Goal: Task Accomplishment & Management: Use online tool/utility

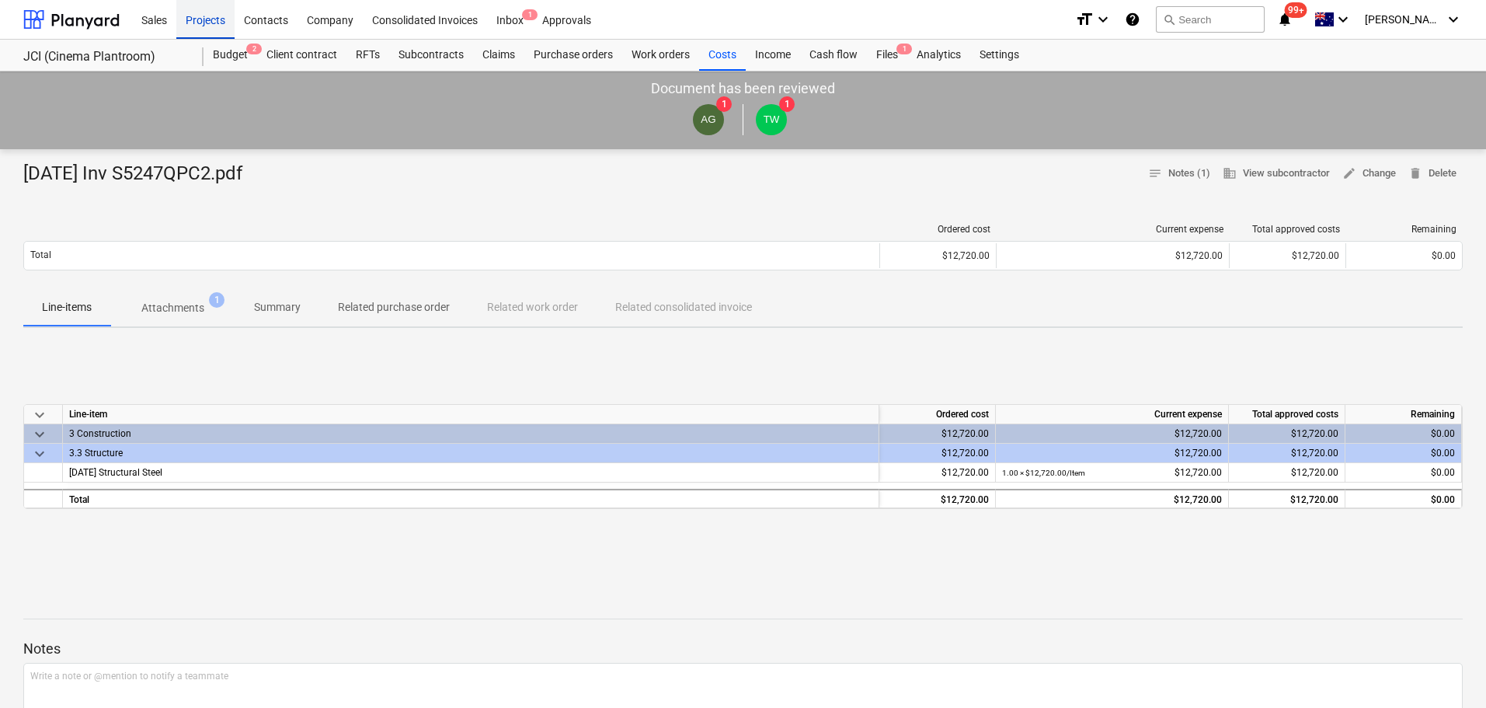
click at [221, 21] on div "Projects" at bounding box center [205, 19] width 58 height 40
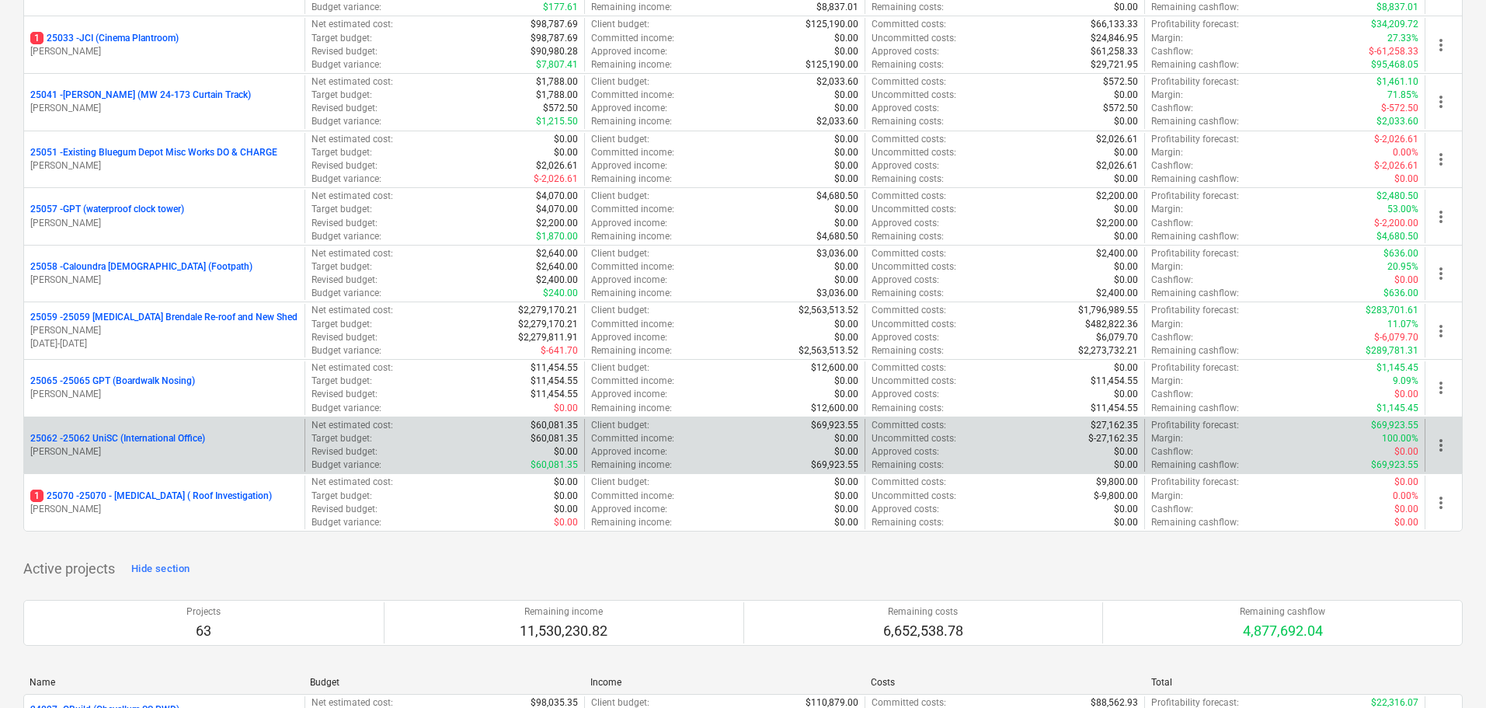
scroll to position [855, 0]
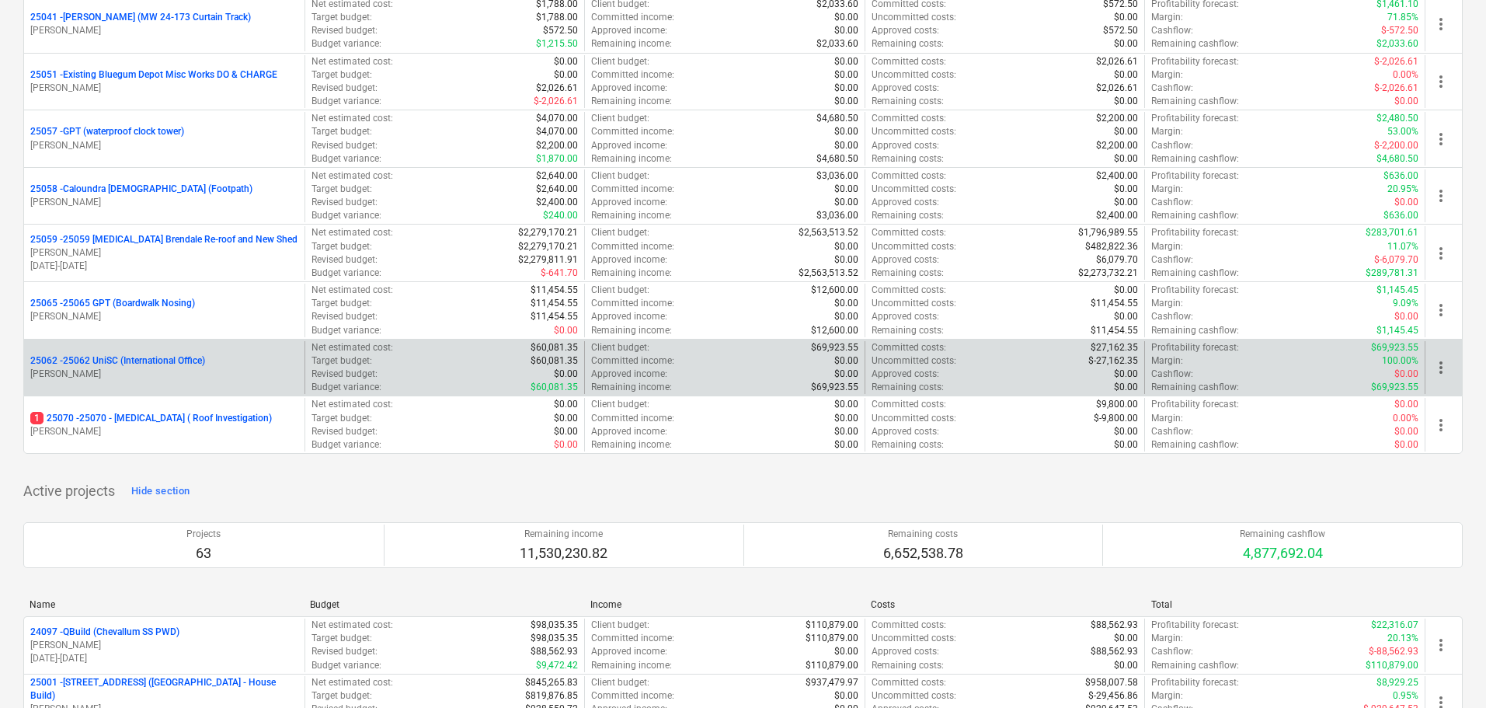
click at [196, 360] on p "25062 - 25062 UniSC (International Office)" at bounding box center [117, 360] width 175 height 13
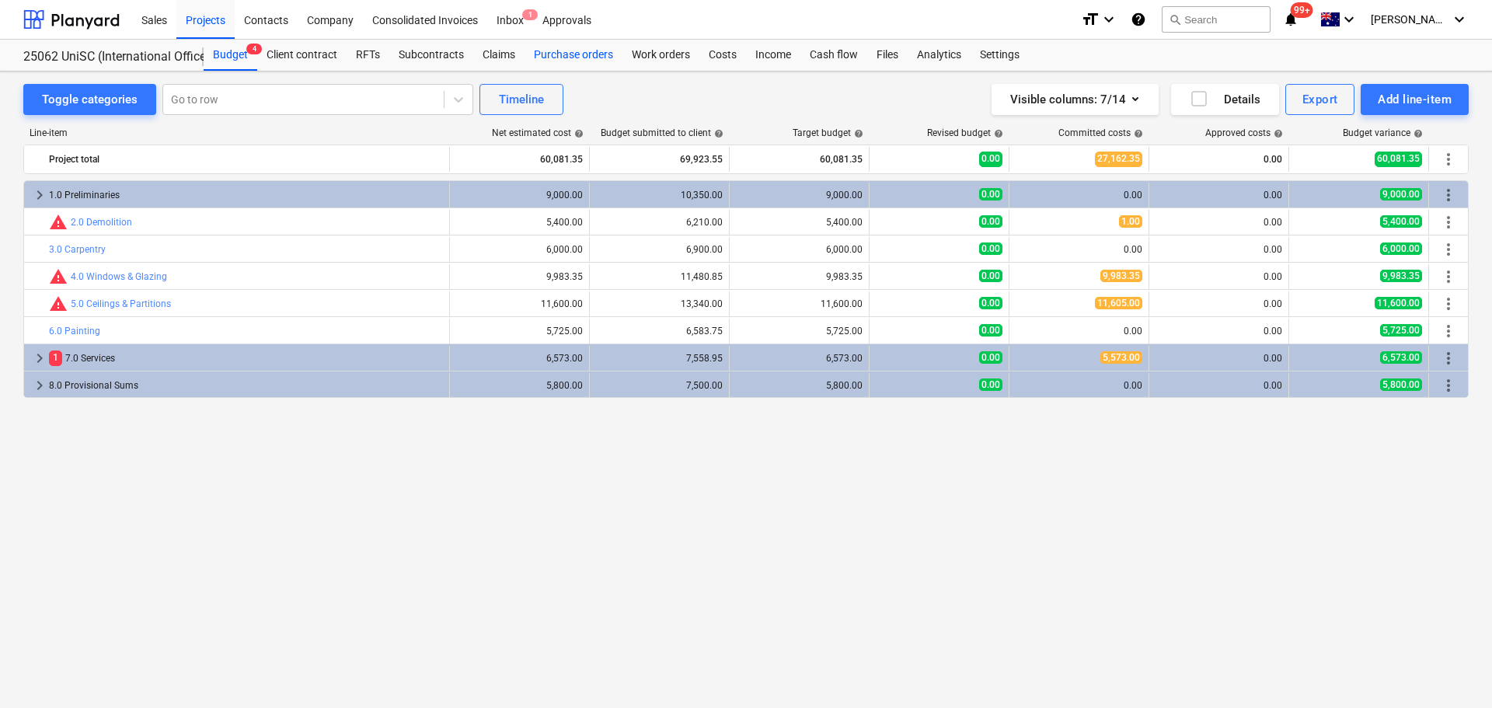
click at [587, 44] on div "Purchase orders" at bounding box center [573, 55] width 98 height 31
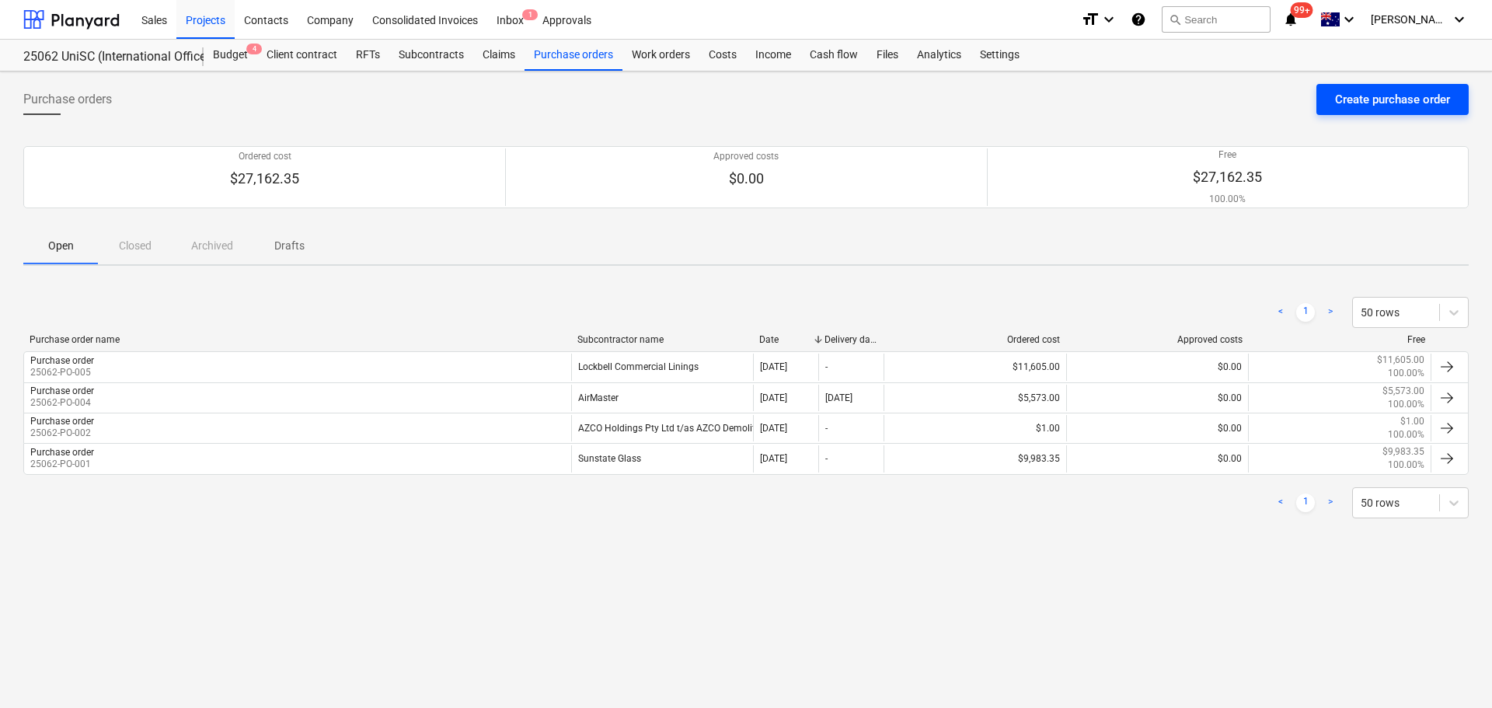
click at [1353, 110] on div "Create purchase order" at bounding box center [1392, 99] width 115 height 20
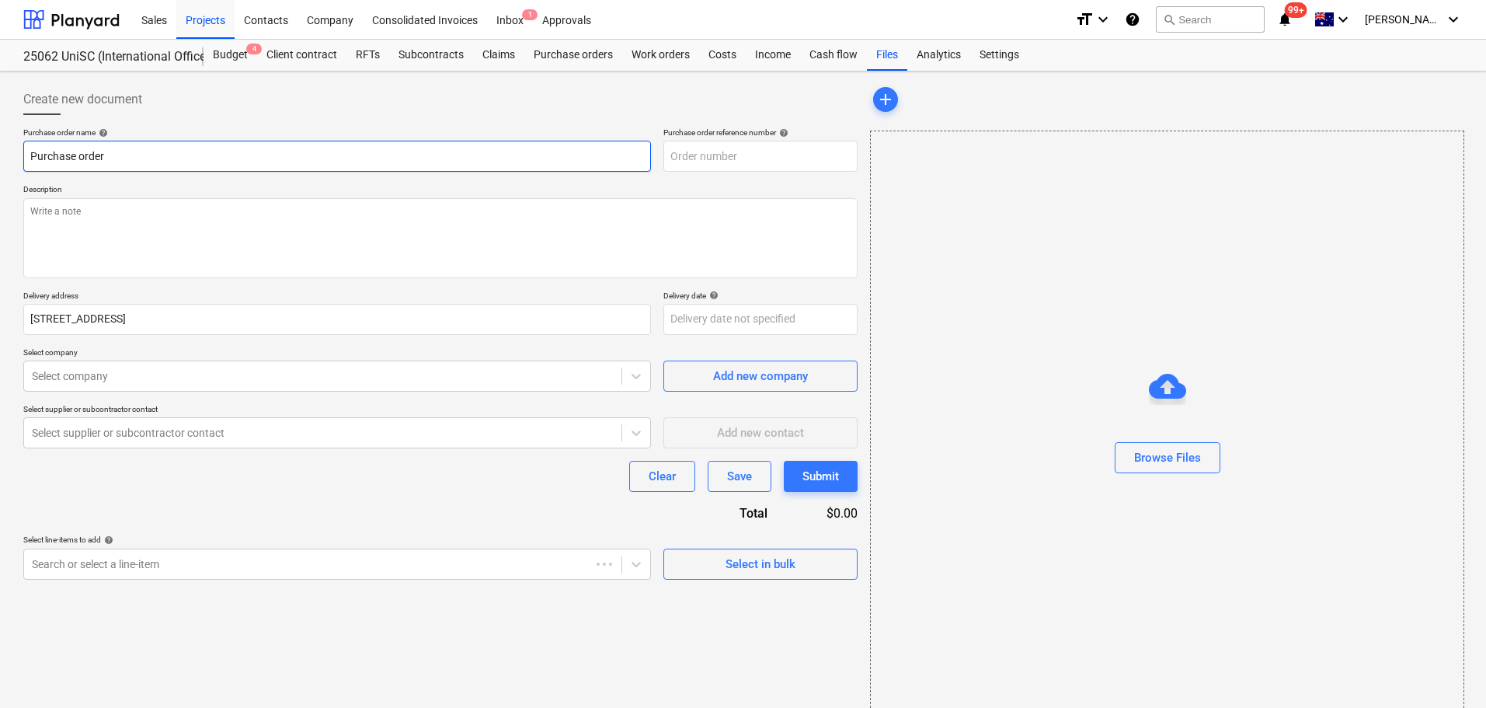
type textarea "x"
type input "25062-PO-006"
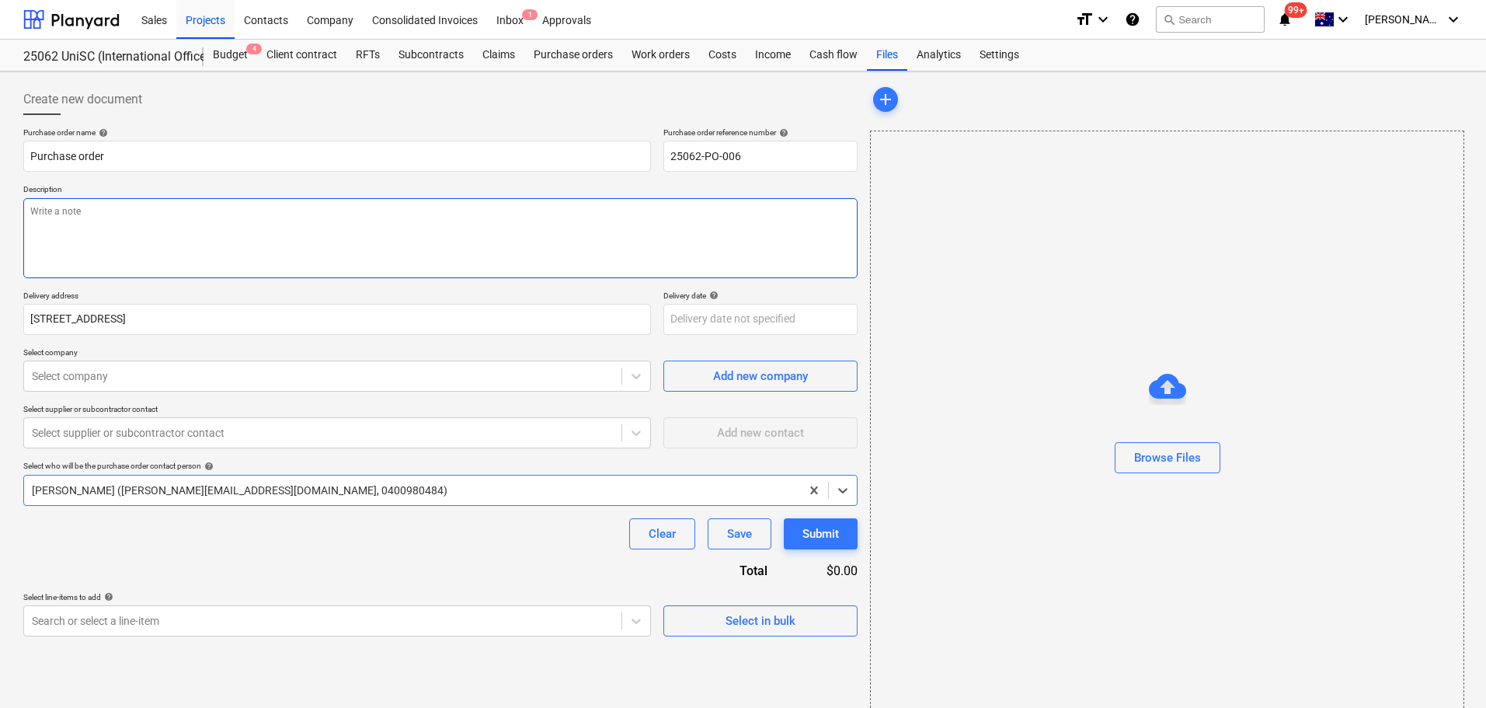
click at [286, 258] on textarea at bounding box center [440, 238] width 834 height 80
type textarea "x"
type textarea "-"
type textarea "x"
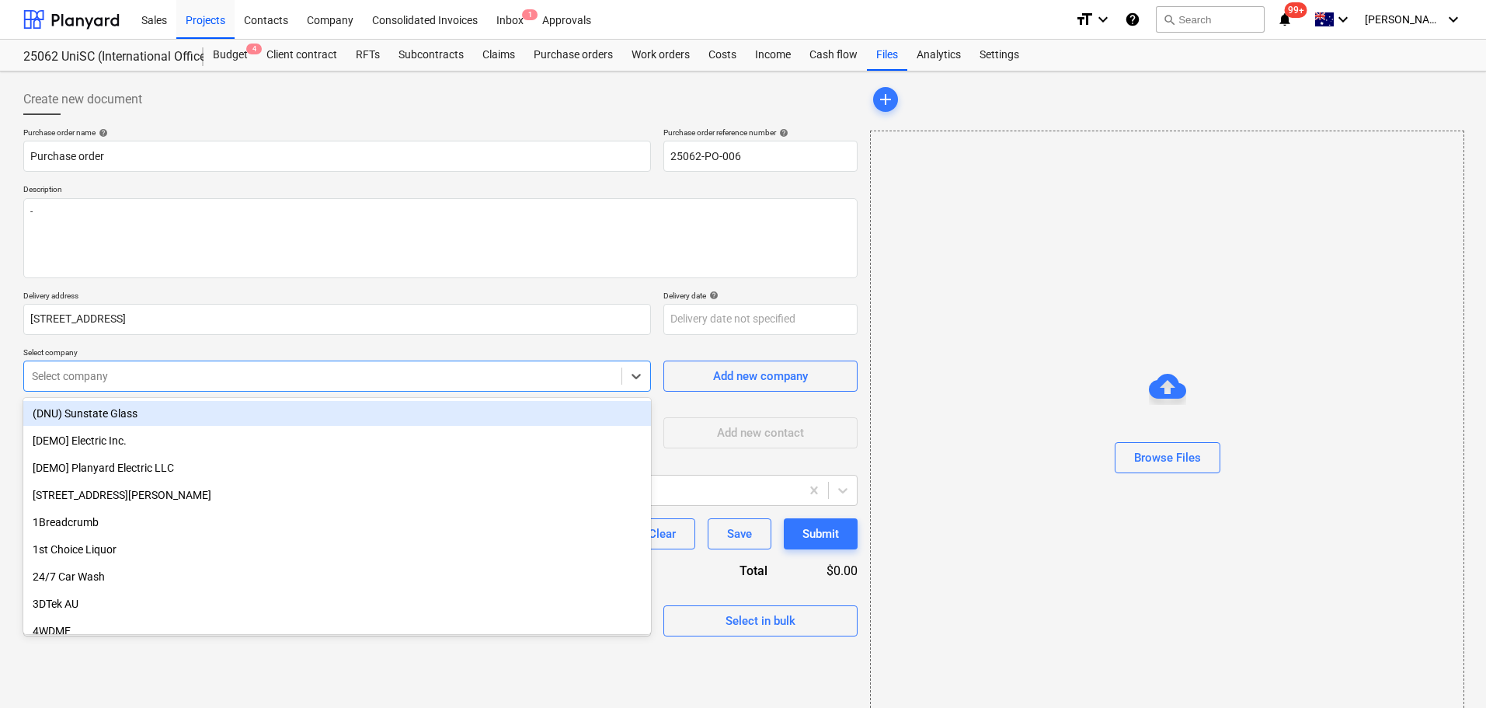
click at [268, 370] on div at bounding box center [323, 376] width 582 height 16
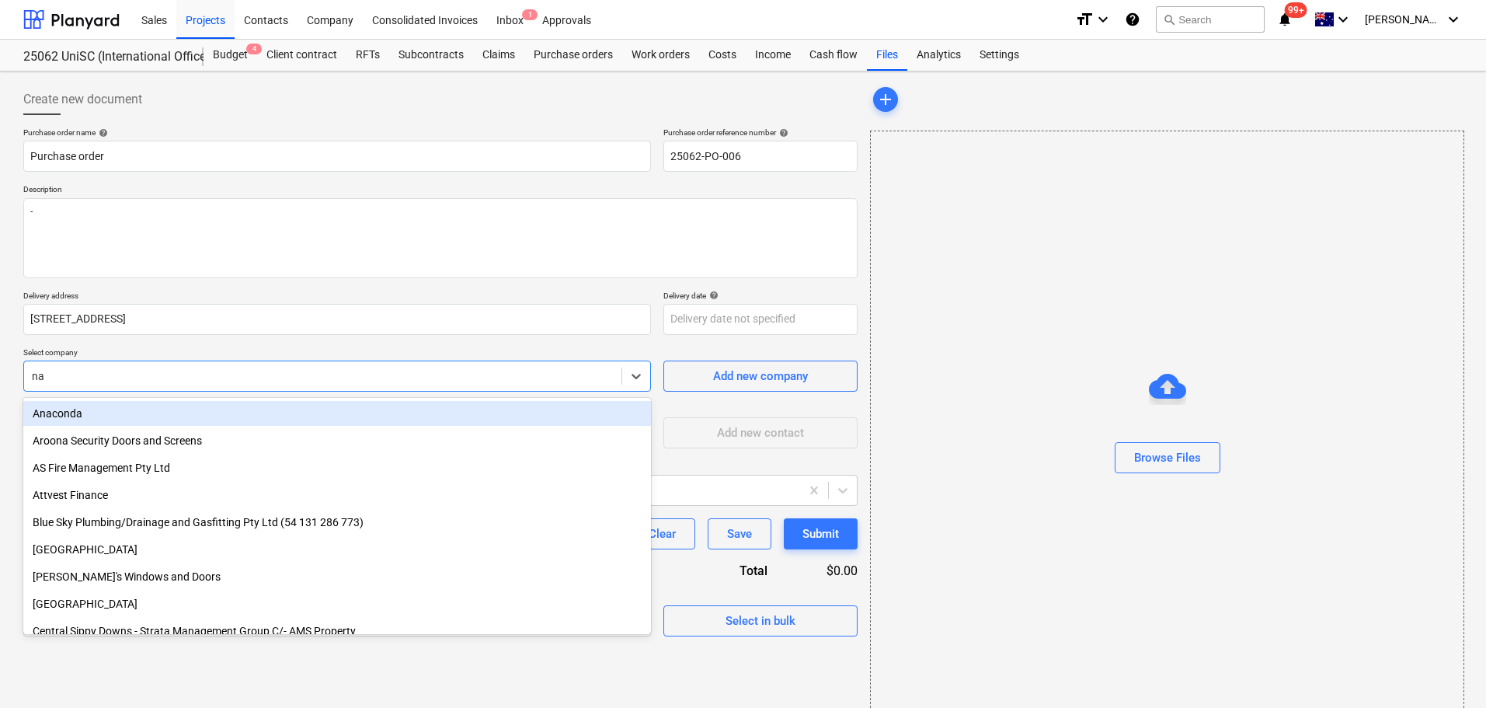
type input "nat"
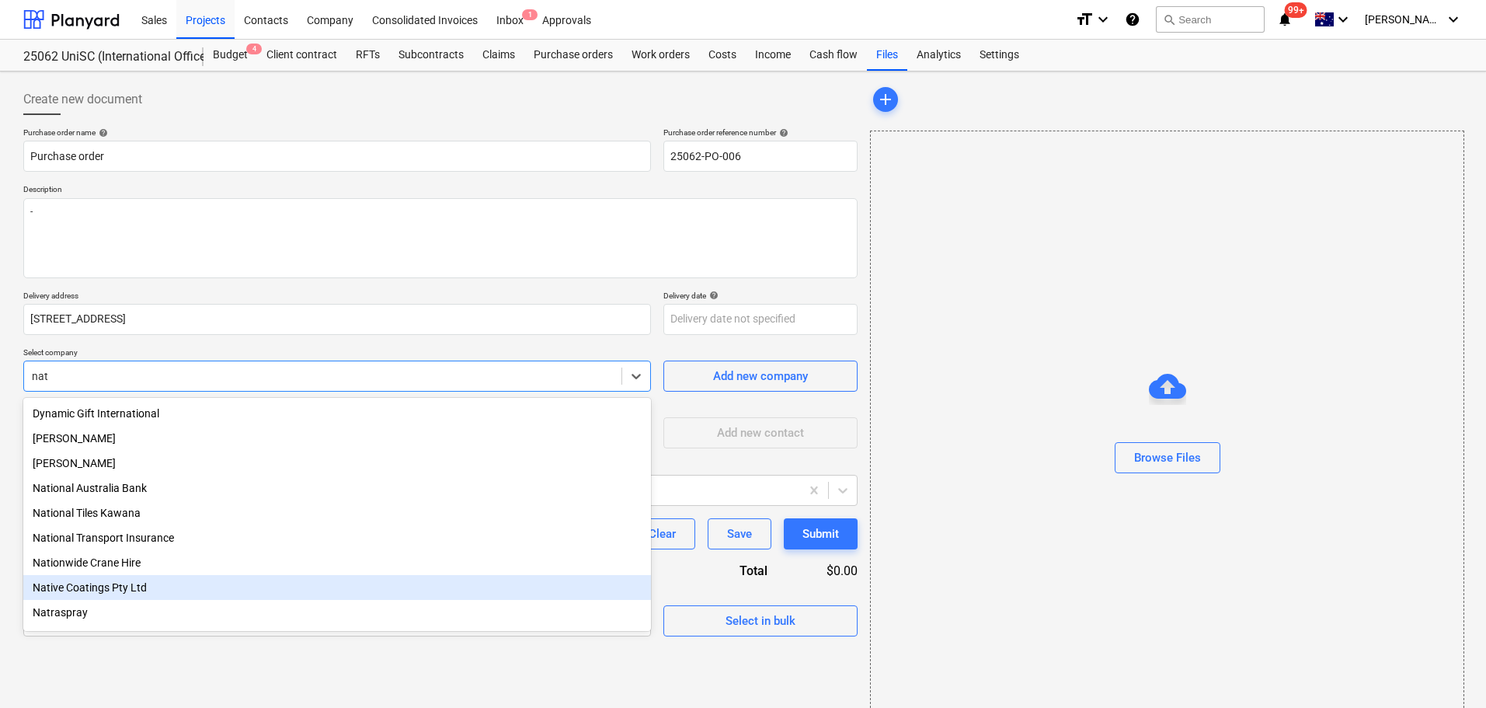
click at [165, 596] on div "Native Coatings Pty Ltd" at bounding box center [337, 587] width 628 height 25
type textarea "x"
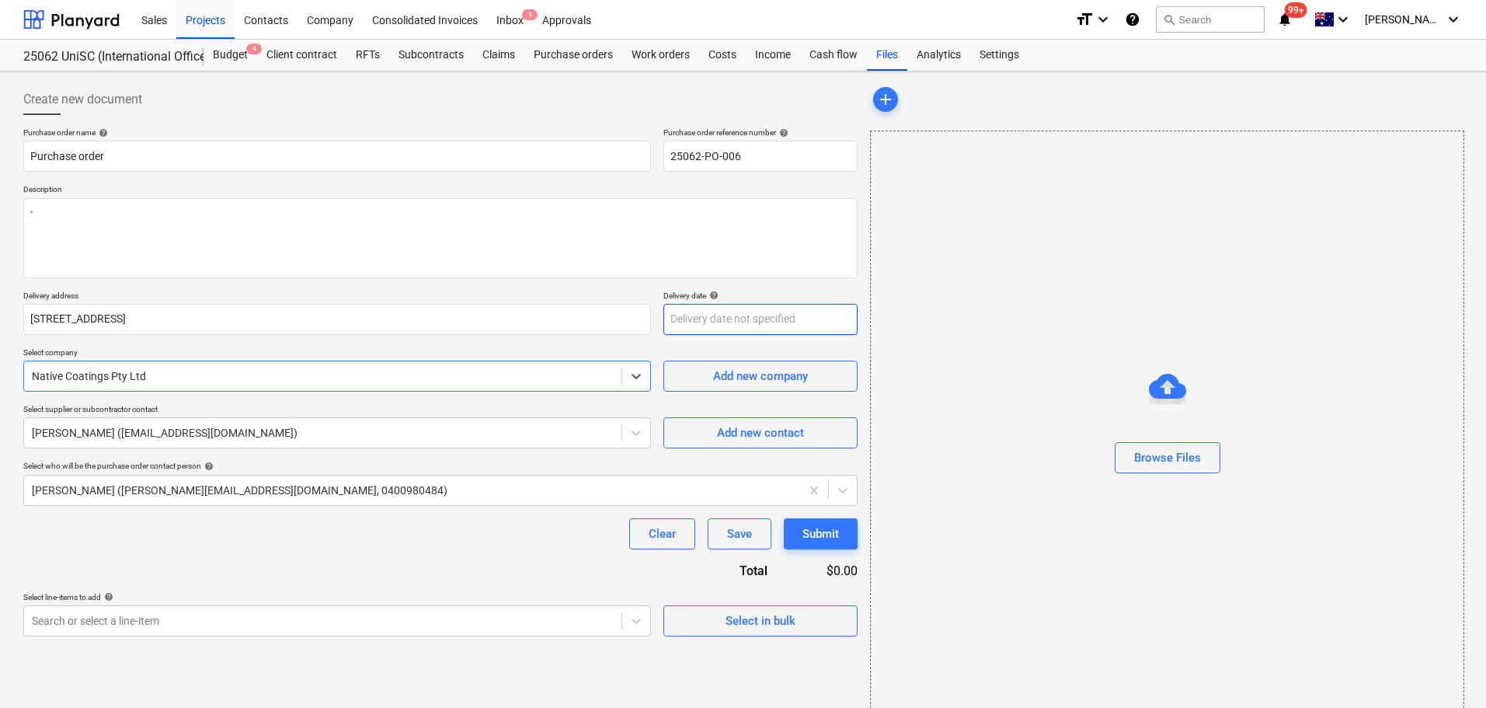
click at [728, 321] on body "This website stores cookies on your computer. These cookies are used to collect…" at bounding box center [743, 354] width 1486 height 708
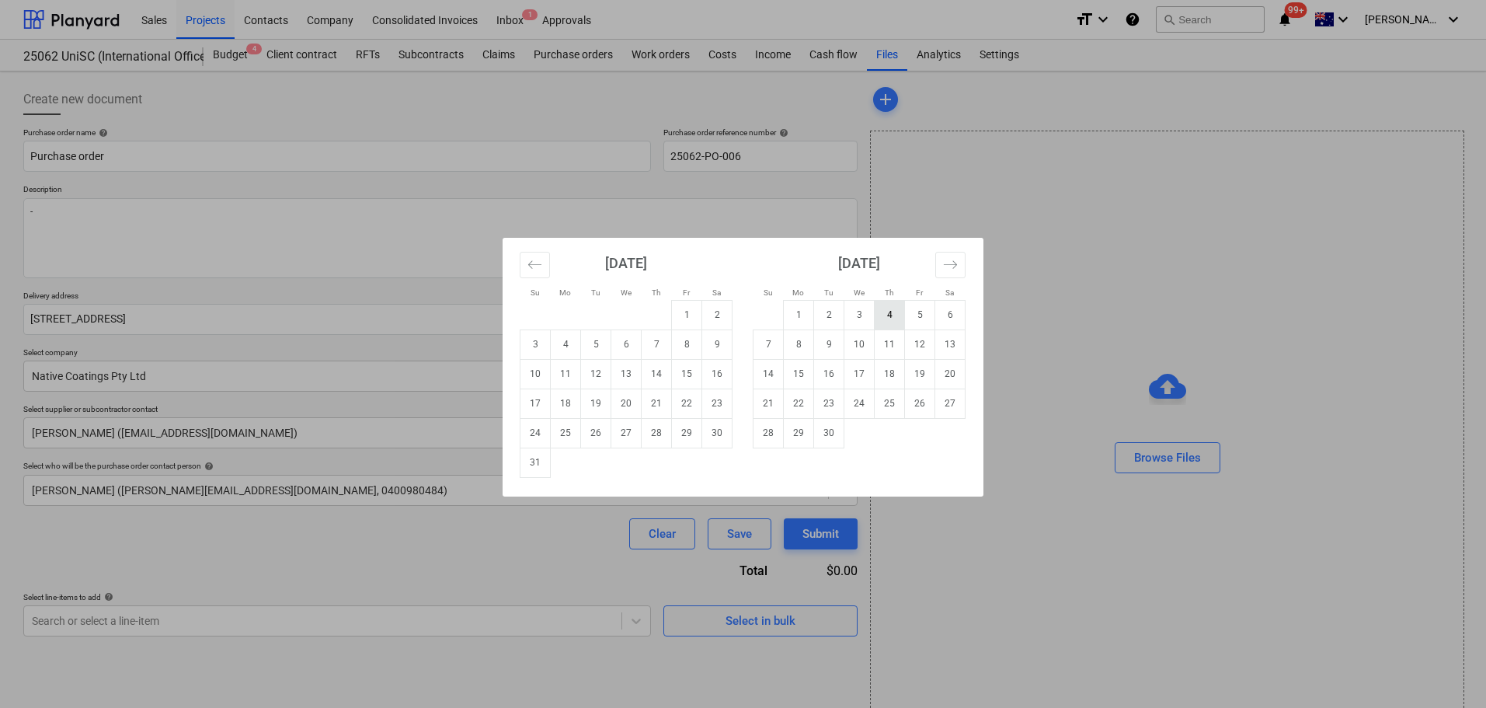
click at [887, 312] on td "4" at bounding box center [890, 315] width 30 height 30
type textarea "x"
type input "[DATE]"
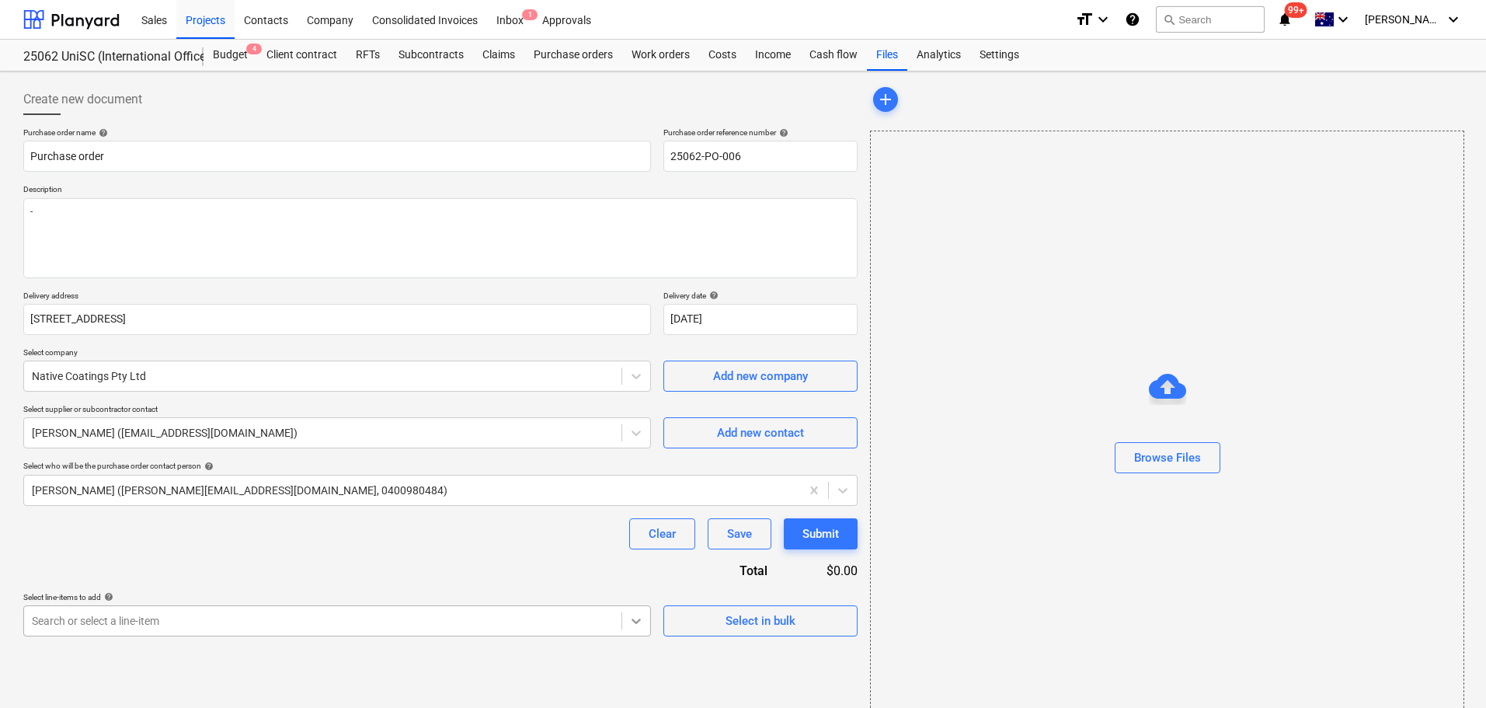
scroll to position [171, 0]
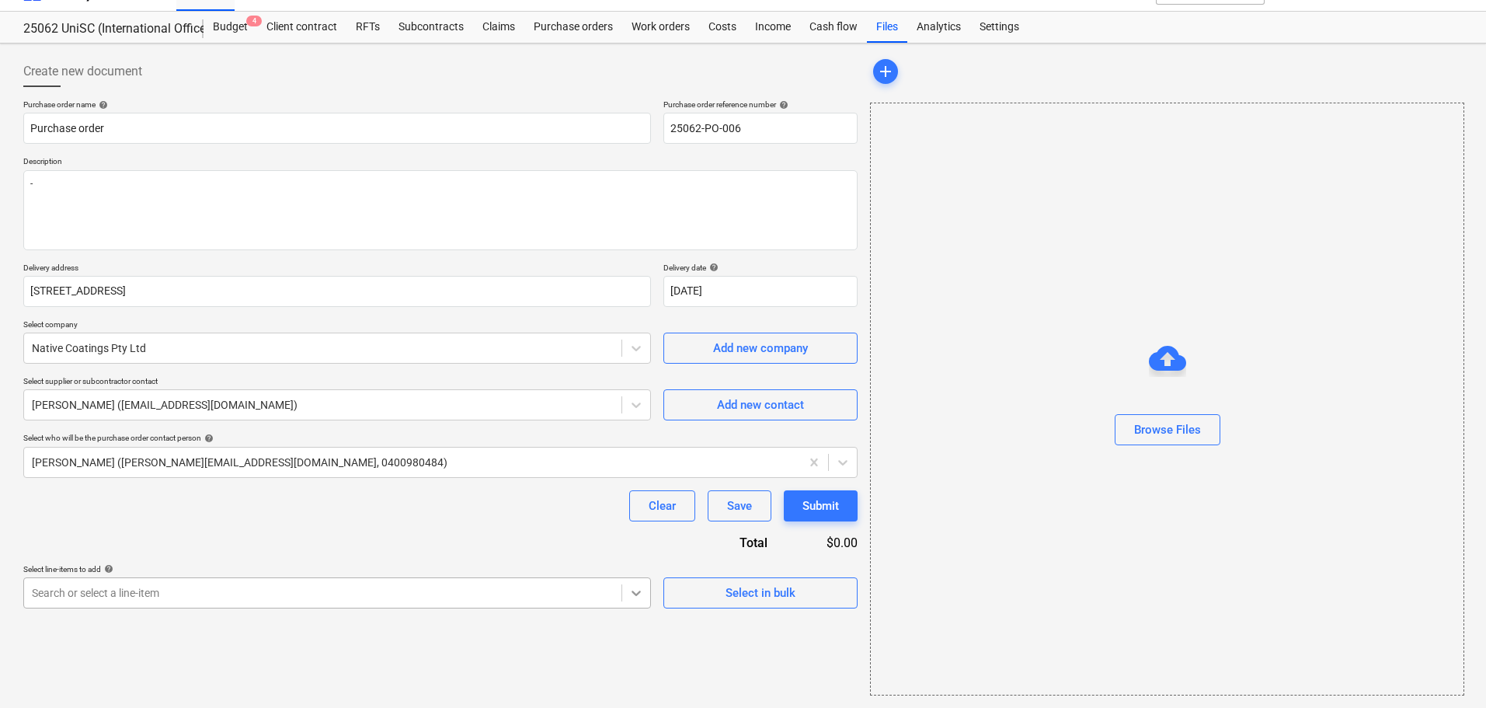
click at [637, 621] on body "This website stores cookies on your computer. These cookies are used to collect…" at bounding box center [743, 326] width 1486 height 708
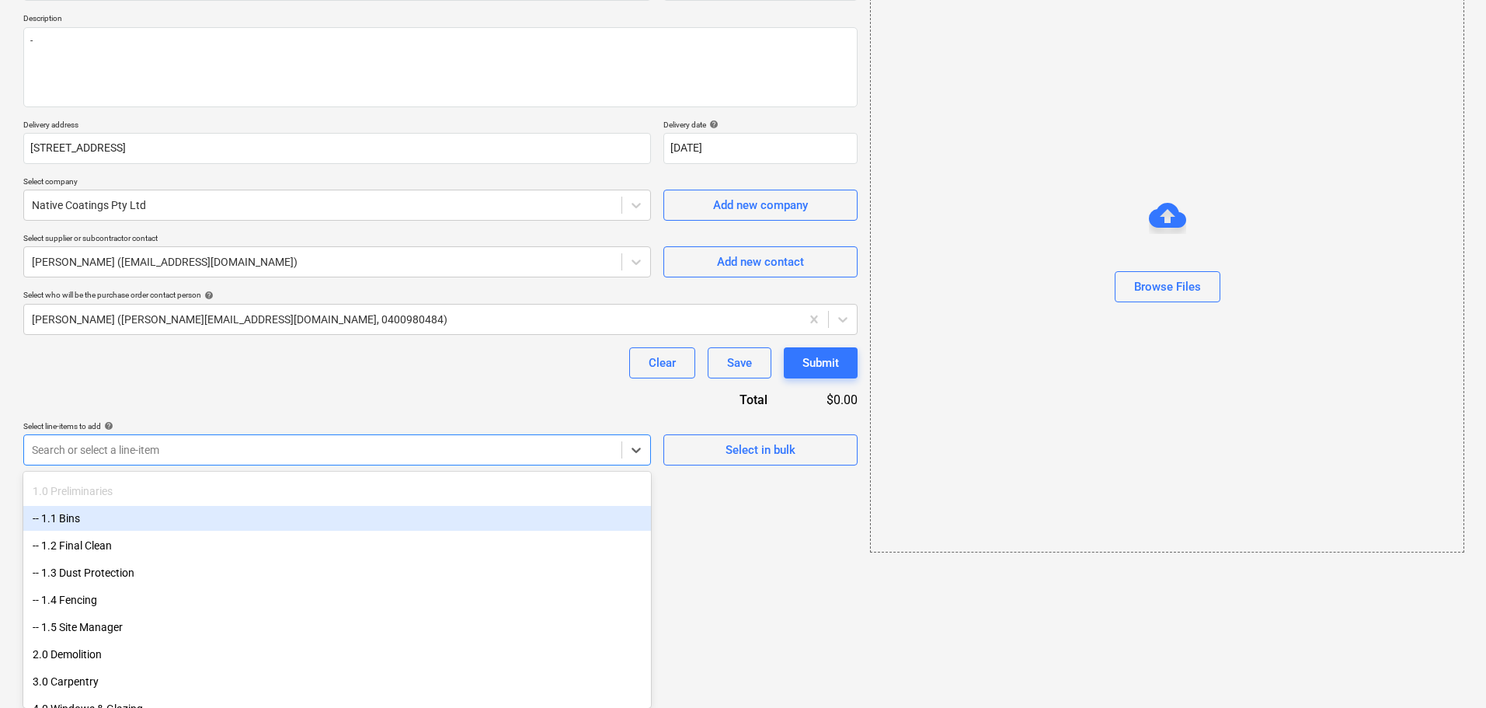
scroll to position [155, 0]
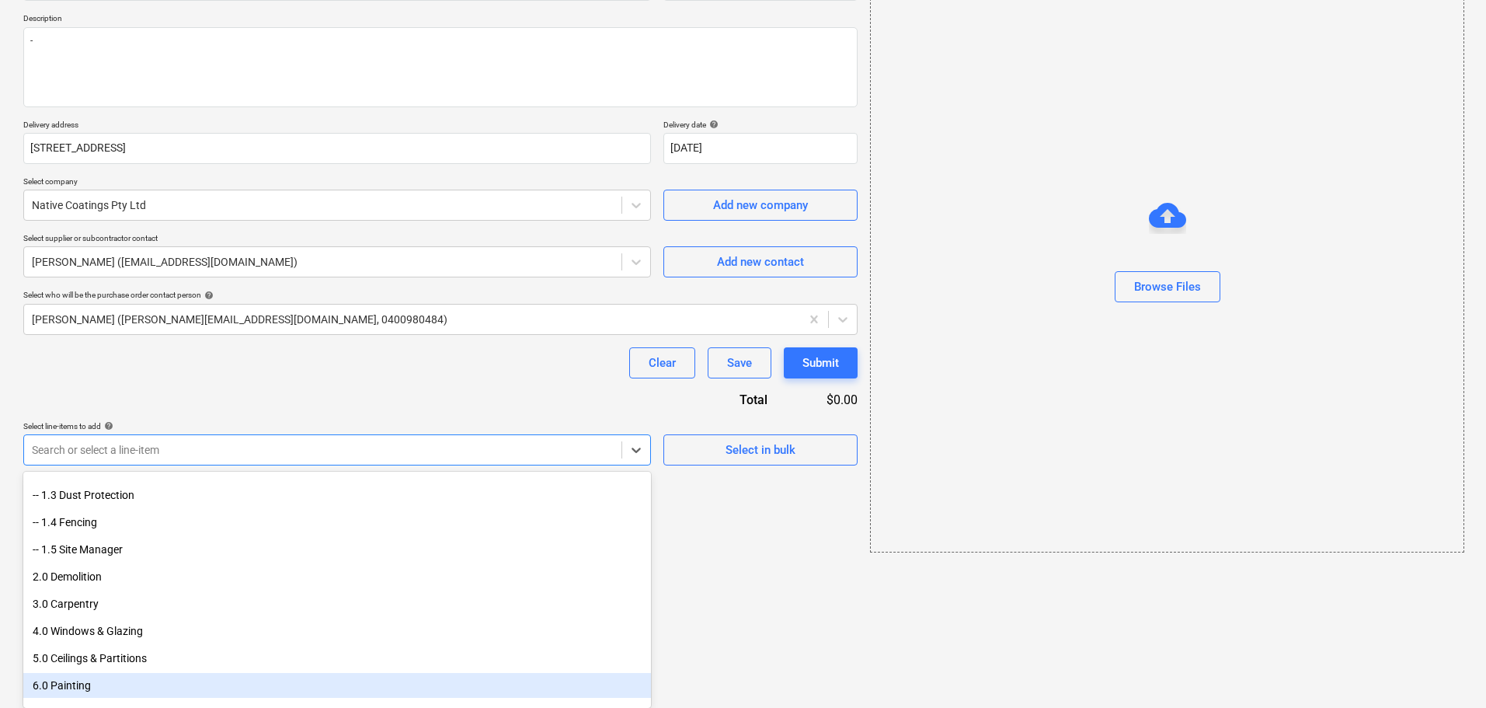
click at [266, 686] on div "6.0 Painting" at bounding box center [337, 685] width 628 height 25
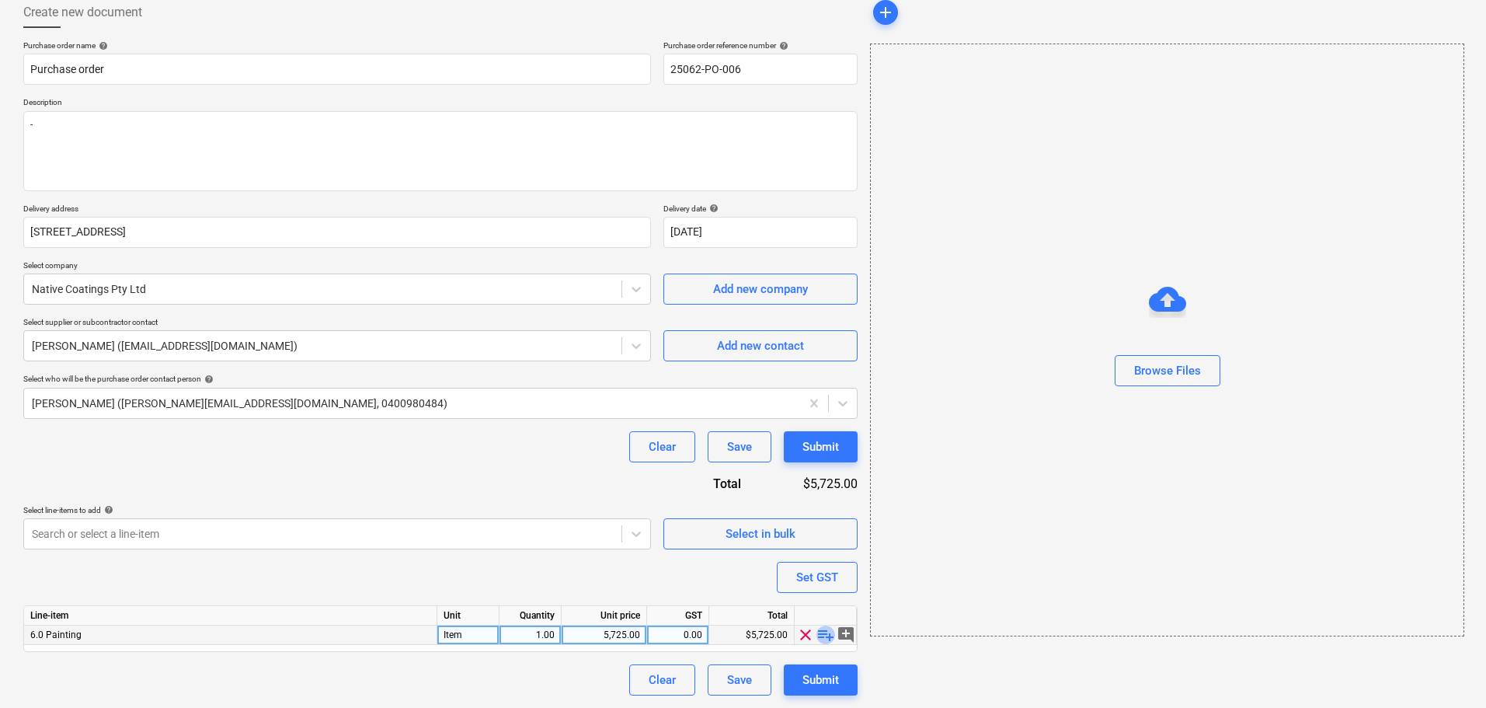
click at [821, 633] on span "playlist_add" at bounding box center [826, 634] width 19 height 19
type textarea "x"
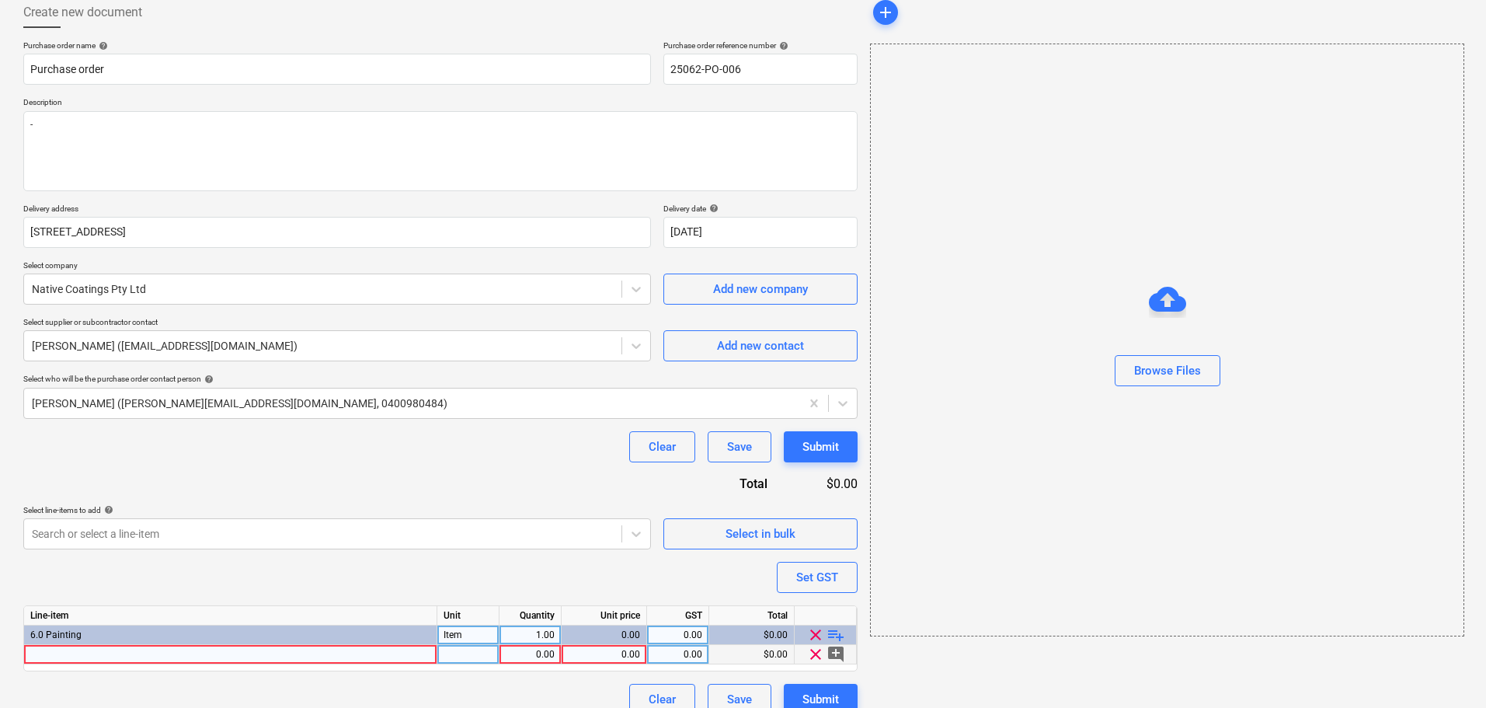
click at [204, 652] on div at bounding box center [230, 654] width 413 height 19
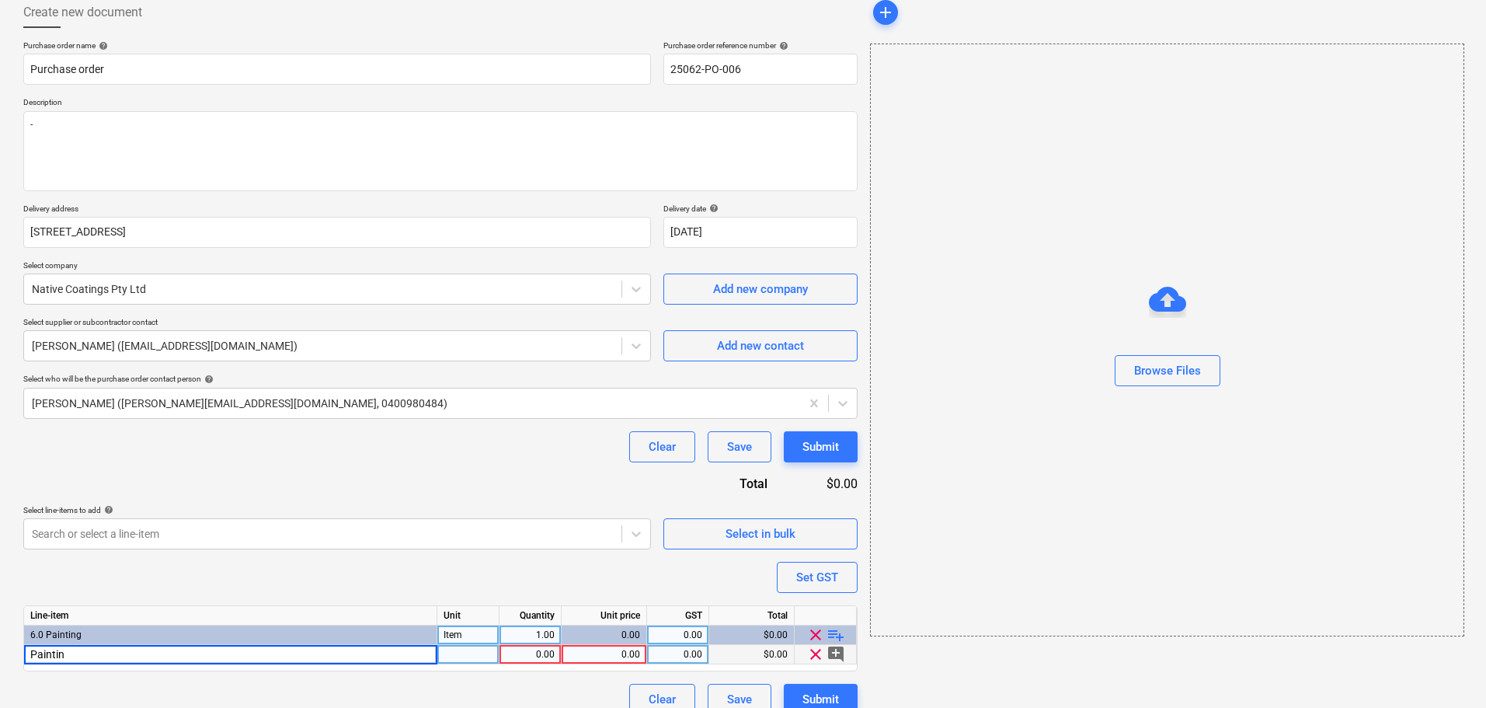
type input "Painting"
type textarea "x"
click at [477, 659] on div "pcs" at bounding box center [468, 654] width 62 height 19
type input "Item"
type textarea "x"
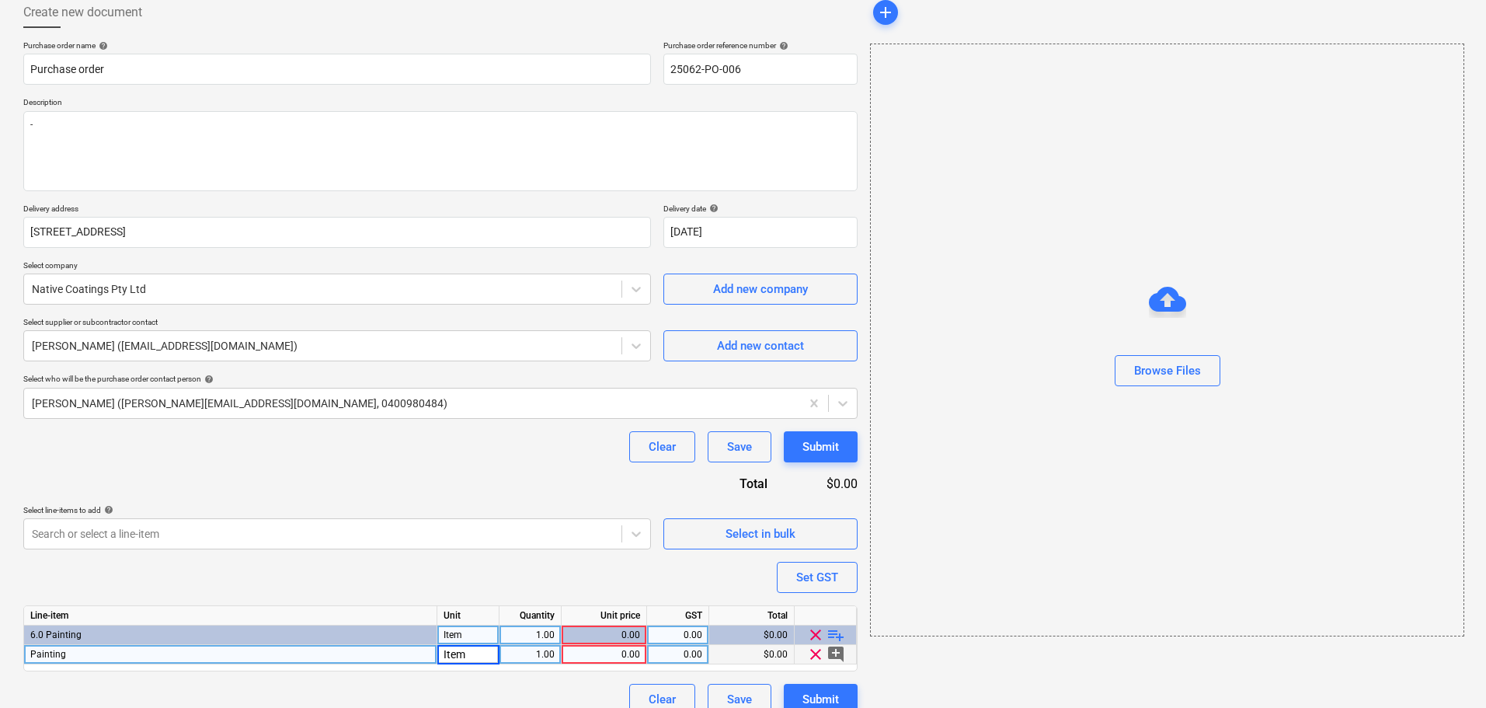
click at [594, 653] on div "0.00" at bounding box center [604, 654] width 72 height 19
type input "1"
type textarea "x"
click at [699, 655] on div "0.00" at bounding box center [677, 654] width 49 height 19
type input "10"
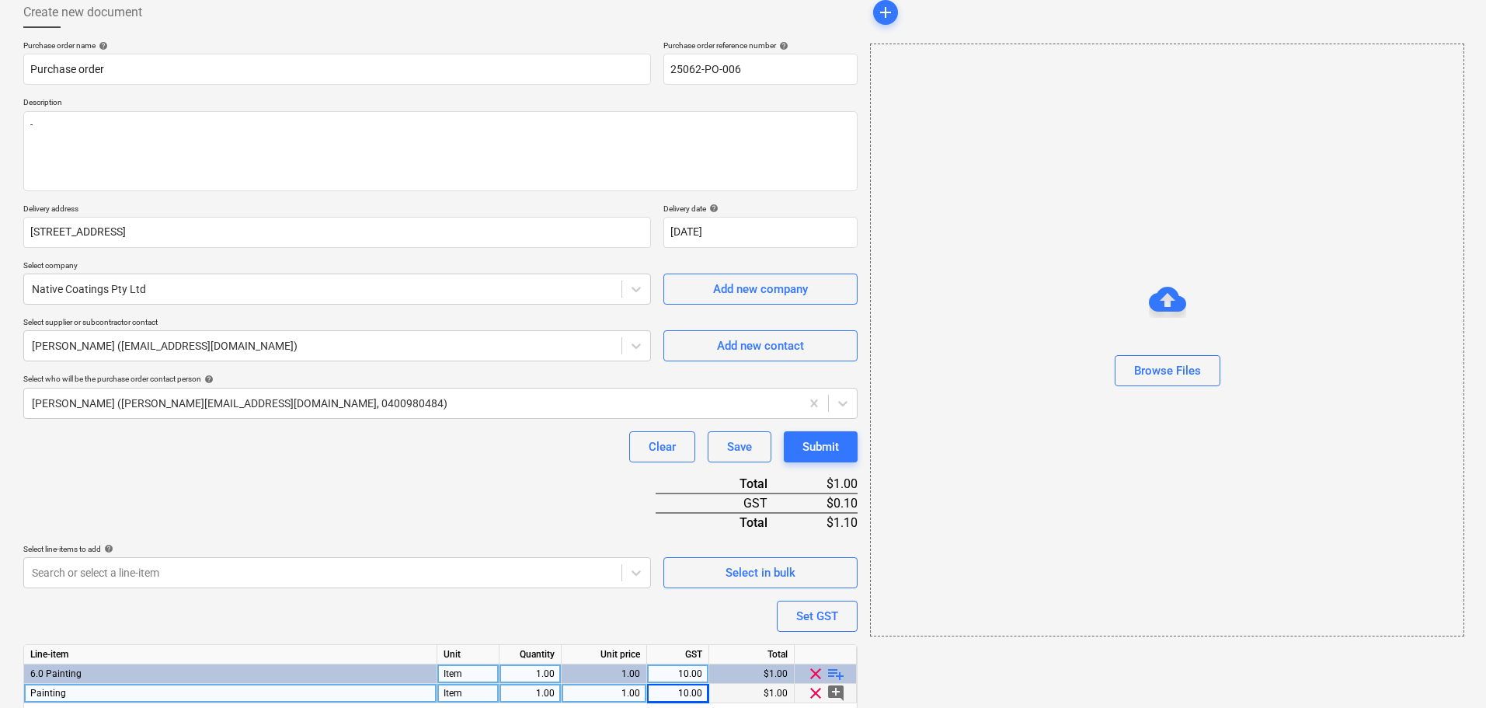
click at [829, 692] on div "Purchase order name help Purchase order Purchase order reference number help 25…" at bounding box center [440, 396] width 834 height 713
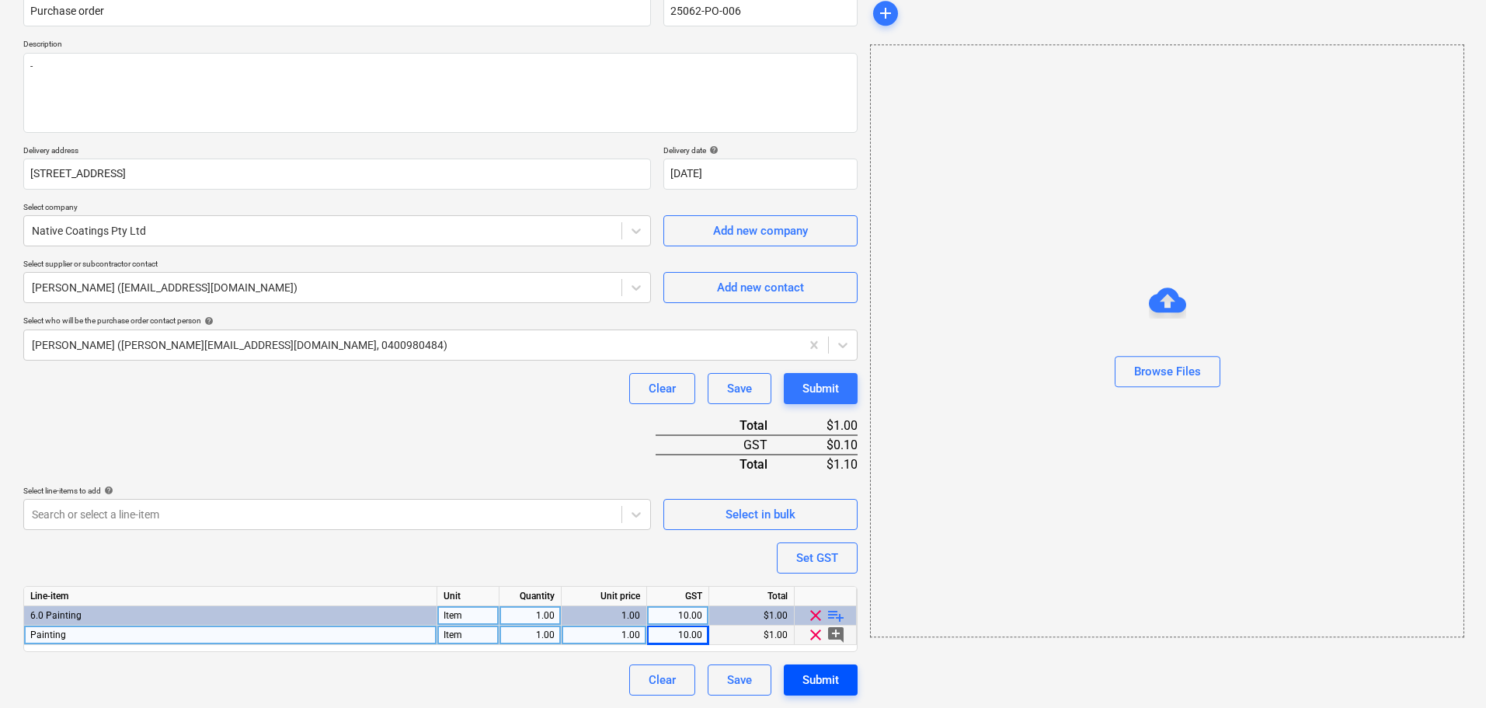
click at [831, 686] on div "Submit" at bounding box center [821, 680] width 37 height 20
type textarea "x"
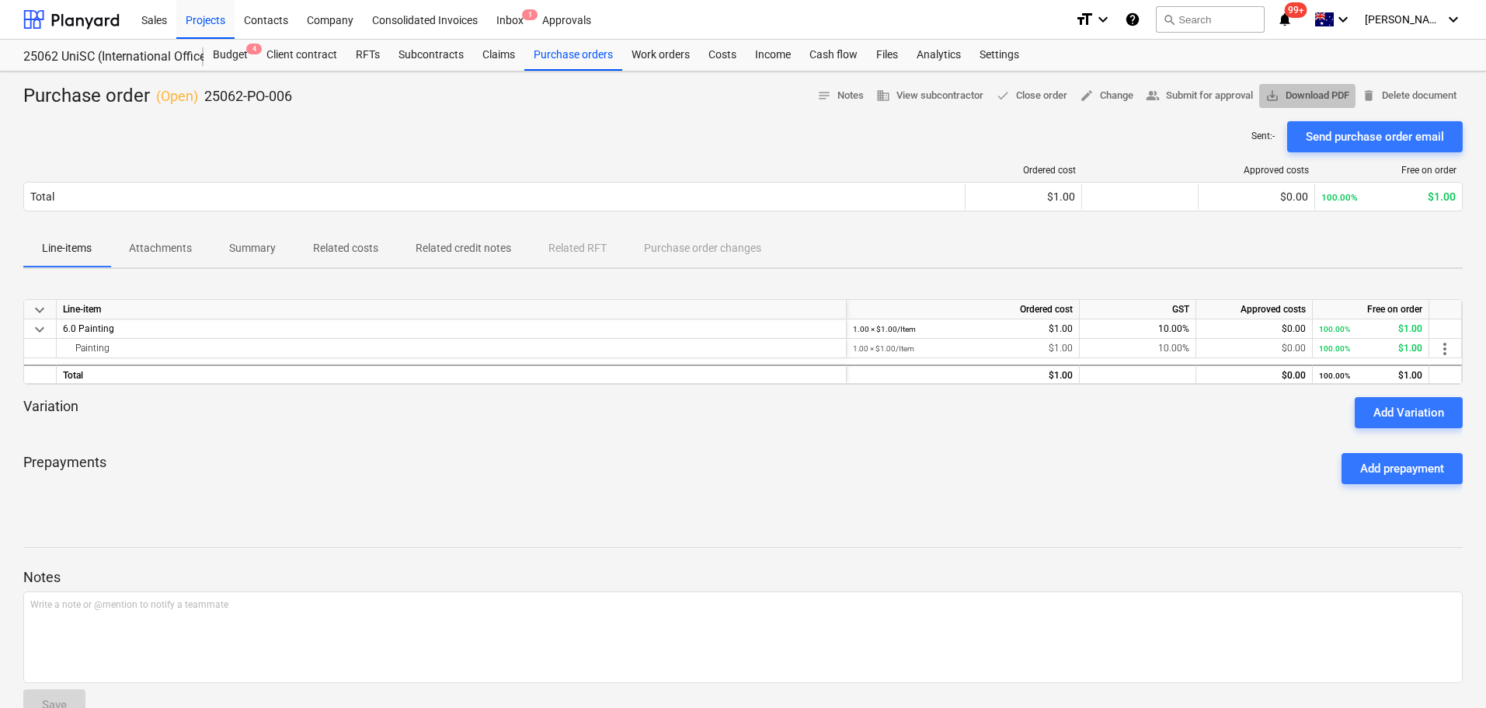
click at [1308, 92] on span "save_alt Download PDF" at bounding box center [1308, 96] width 84 height 18
click at [671, 138] on div "Sent : - Send purchase order email" at bounding box center [743, 136] width 1440 height 31
